Goal: Information Seeking & Learning: Understand process/instructions

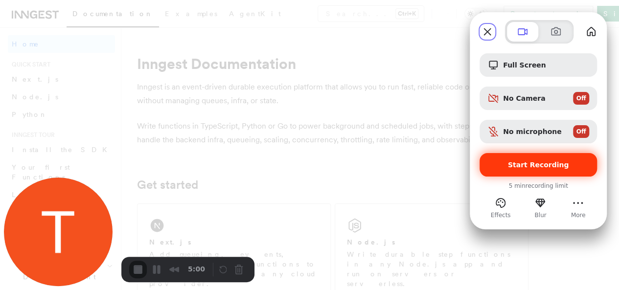
click at [520, 168] on span "Start Recording" at bounding box center [538, 165] width 61 height 8
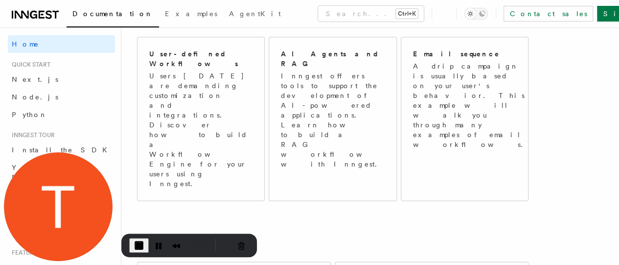
scroll to position [578, 0]
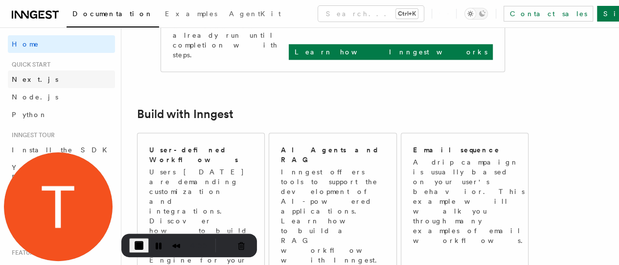
scroll to position [483, 0]
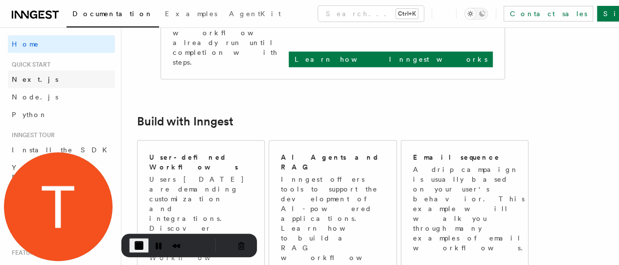
click at [83, 84] on link "Next.js" at bounding box center [61, 79] width 107 height 18
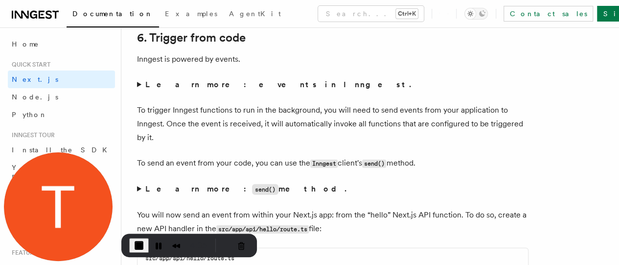
scroll to position [4970, 0]
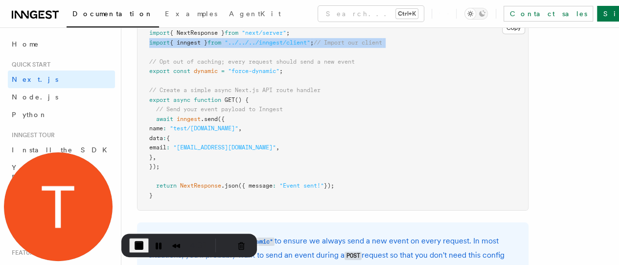
scroll to position [5214, 0]
drag, startPoint x: 236, startPoint y: 82, endPoint x: 148, endPoint y: 51, distance: 92.7
click at [148, 222] on div "👉 Note that we use "force-dynamic" to ensure we always send a new event on ever…" at bounding box center [333, 255] width 392 height 66
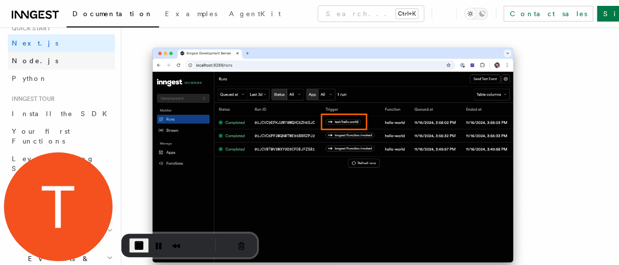
scroll to position [42, 0]
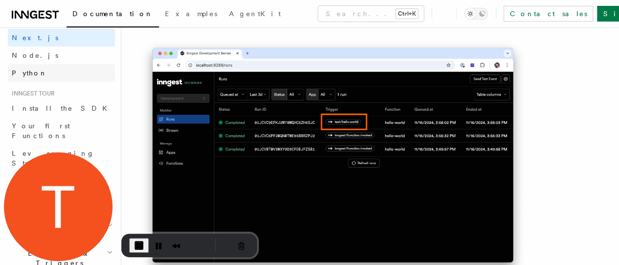
click at [63, 75] on link "Python" at bounding box center [61, 73] width 107 height 18
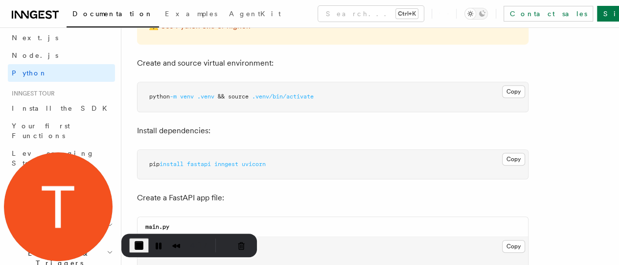
scroll to position [285, 0]
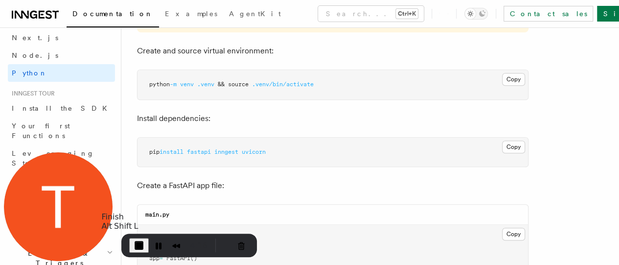
click at [138, 240] on span "End Recording" at bounding box center [139, 245] width 12 height 12
